Goal: Task Accomplishment & Management: Use online tool/utility

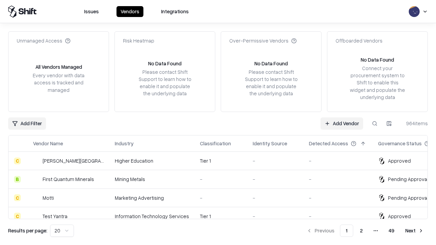
click at [341, 123] on link "Add Vendor" at bounding box center [341, 123] width 43 height 12
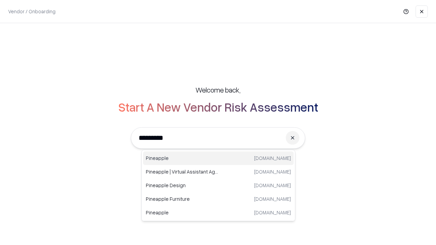
click at [218, 158] on div "Pineapple [DOMAIN_NAME]" at bounding box center [218, 158] width 150 height 14
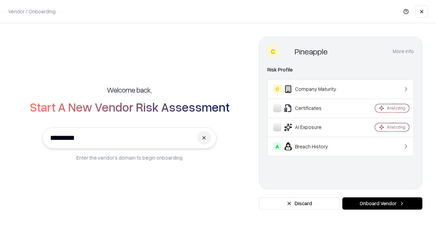
type input "*********"
click at [382, 204] on button "Onboard Vendor" at bounding box center [382, 203] width 80 height 12
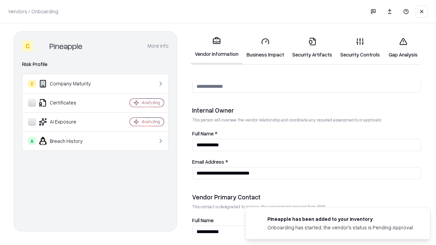
scroll to position [353, 0]
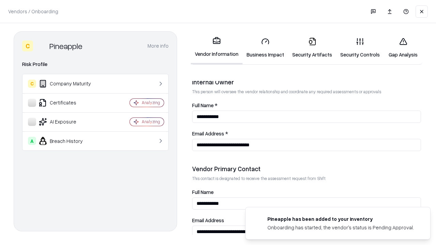
click at [312, 48] on link "Security Artifacts" at bounding box center [312, 48] width 48 height 32
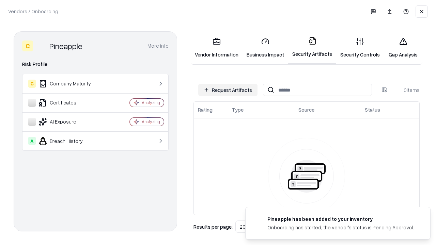
click at [228, 90] on button "Request Artifacts" at bounding box center [227, 90] width 59 height 12
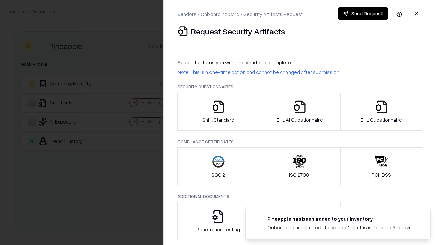
click at [381, 112] on icon "button" at bounding box center [381, 107] width 14 height 14
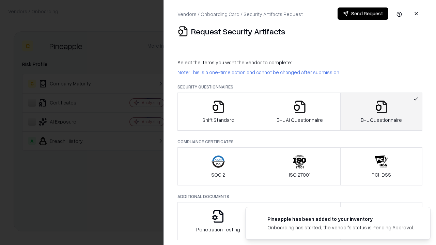
click at [299, 112] on icon "button" at bounding box center [300, 107] width 14 height 14
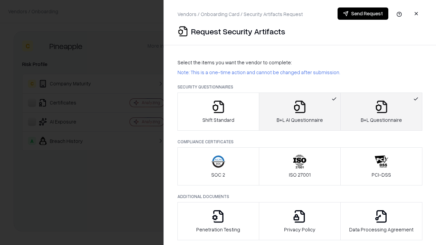
click at [362, 14] on button "Send Request" at bounding box center [362, 13] width 51 height 12
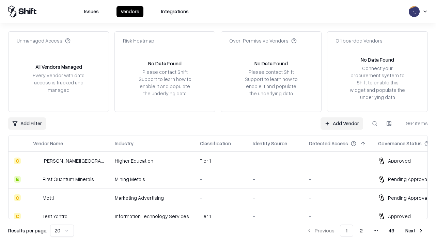
click at [341, 123] on link "Add Vendor" at bounding box center [341, 123] width 43 height 12
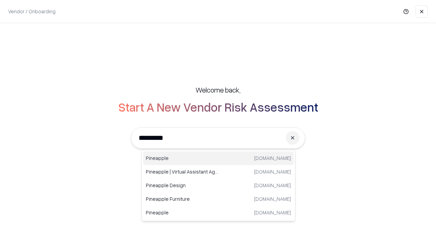
click at [218, 158] on div "Pineapple [DOMAIN_NAME]" at bounding box center [218, 158] width 150 height 14
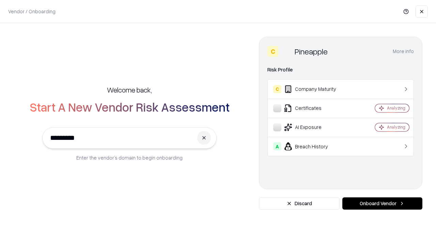
type input "*********"
click at [382, 204] on button "Onboard Vendor" at bounding box center [382, 203] width 80 height 12
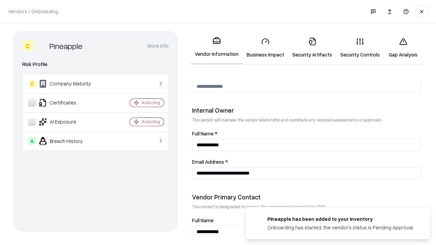
scroll to position [353, 0]
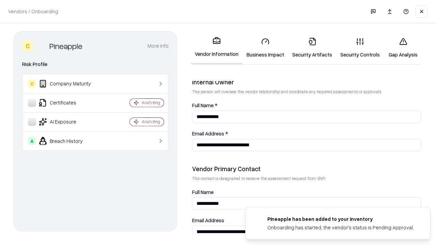
click at [403, 48] on link "Gap Analysis" at bounding box center [403, 48] width 38 height 32
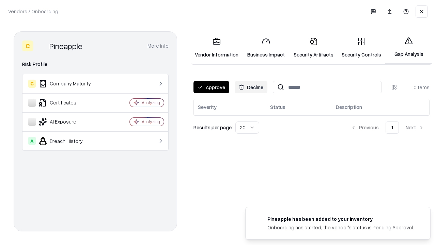
click at [211, 87] on button "Approve" at bounding box center [211, 87] width 36 height 12
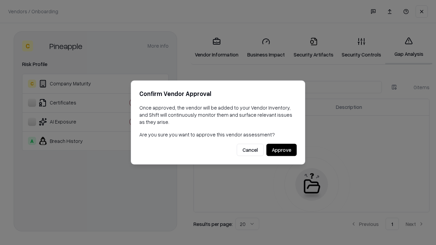
click at [281, 150] on button "Approve" at bounding box center [281, 150] width 30 height 12
